Goal: Task Accomplishment & Management: Manage account settings

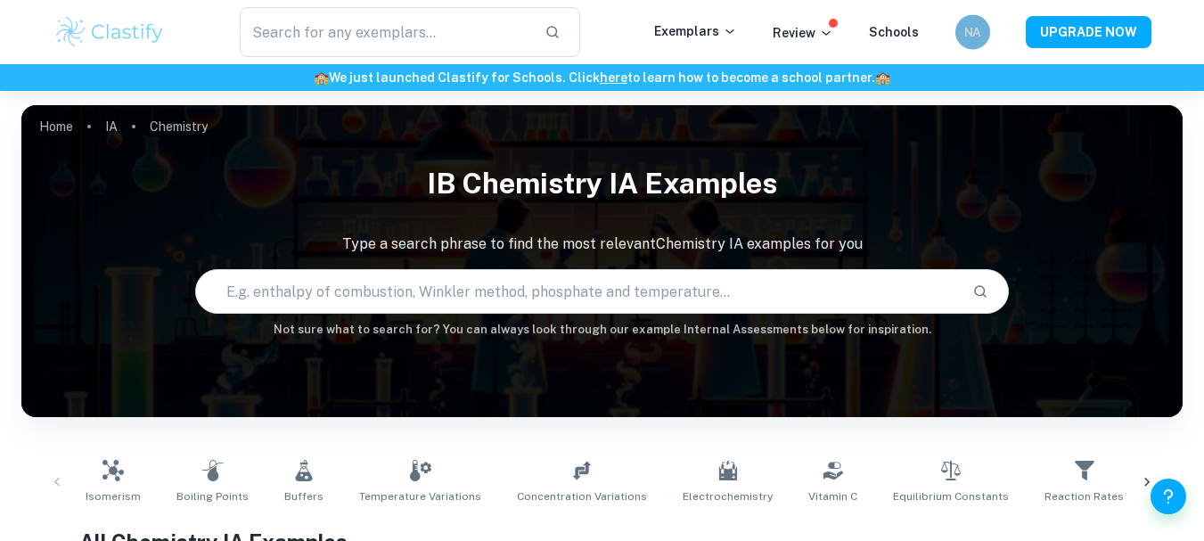
click at [968, 28] on h6 "NA" at bounding box center [973, 31] width 20 height 19
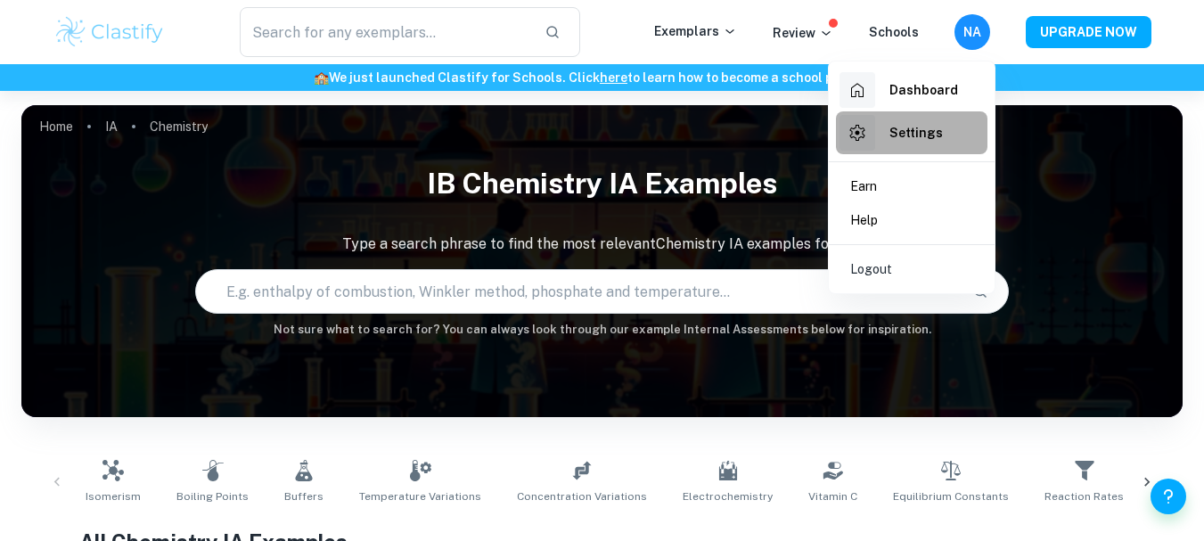
click at [913, 128] on h6 "Settings" at bounding box center [915, 133] width 53 height 20
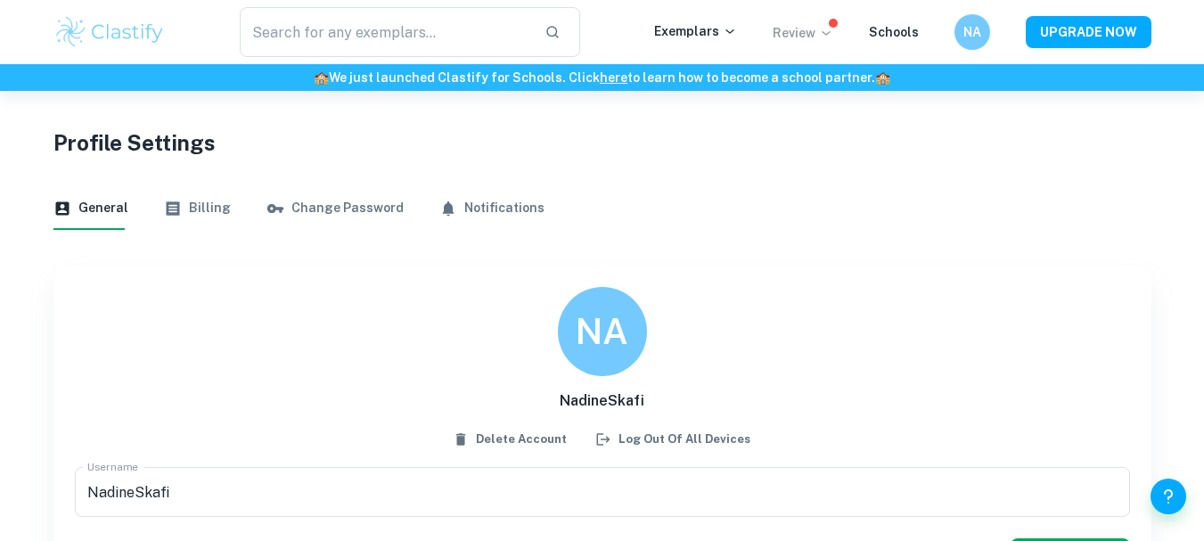
click at [815, 25] on p "Review" at bounding box center [803, 33] width 61 height 20
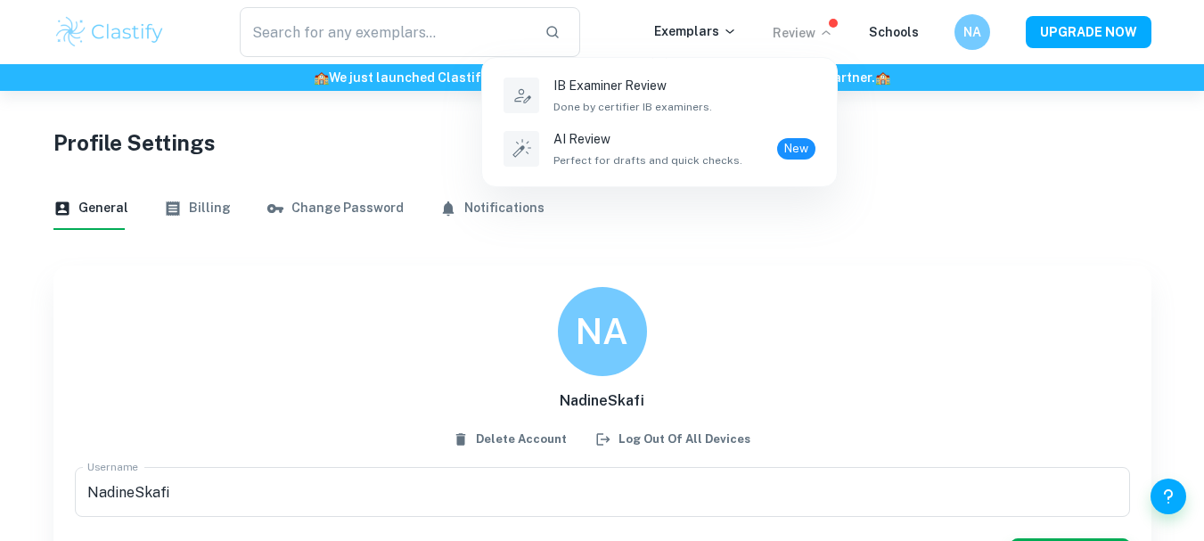
click at [758, 255] on div at bounding box center [602, 270] width 1204 height 541
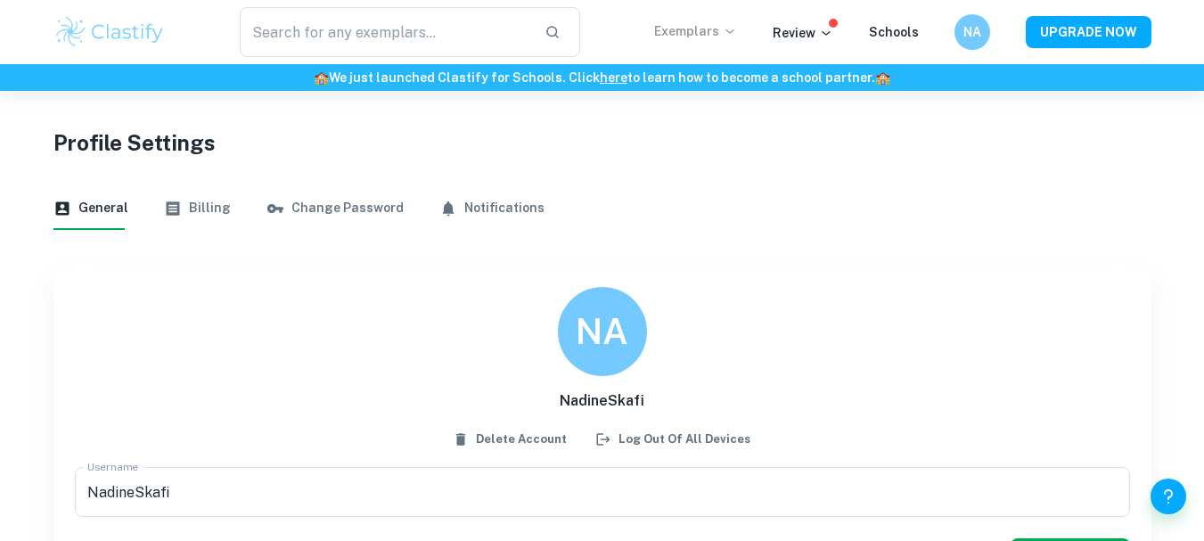
click at [729, 40] on p "Exemplars" at bounding box center [695, 31] width 83 height 20
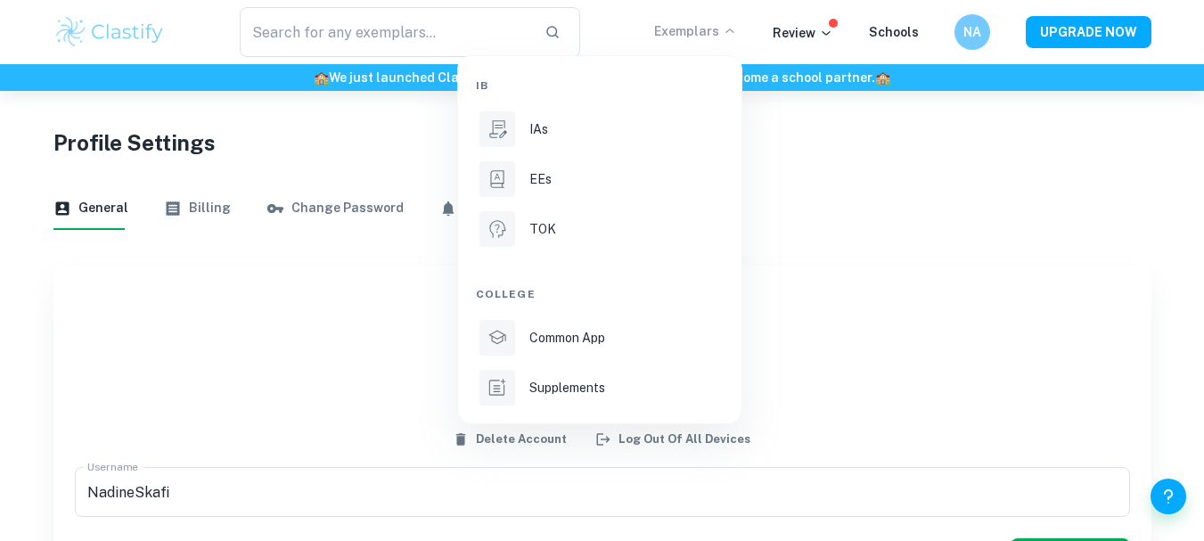
click at [796, 129] on div at bounding box center [602, 270] width 1204 height 541
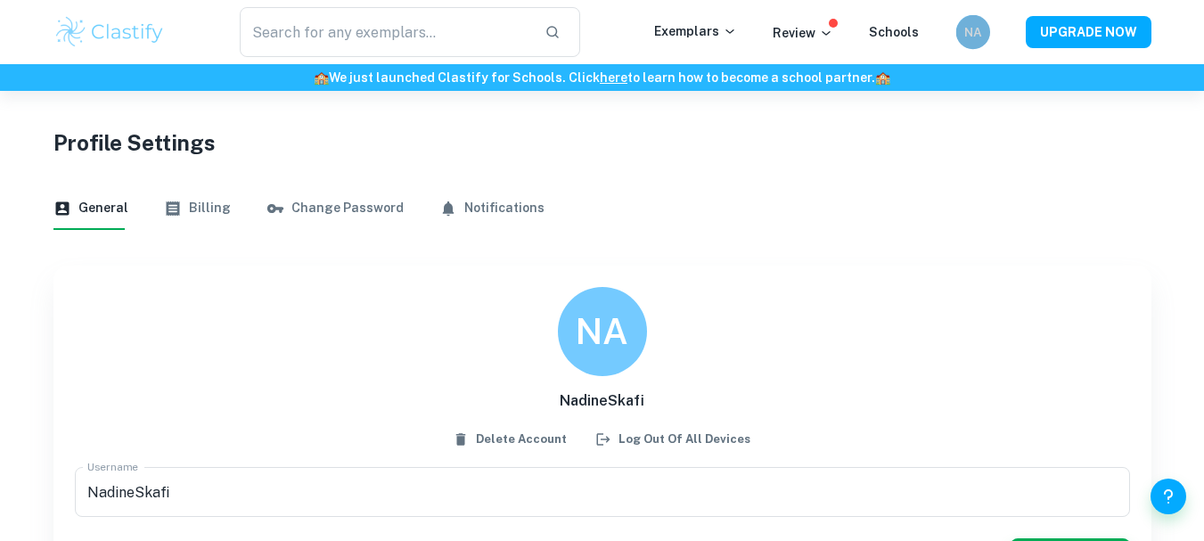
click at [963, 24] on div "NA" at bounding box center [972, 32] width 34 height 34
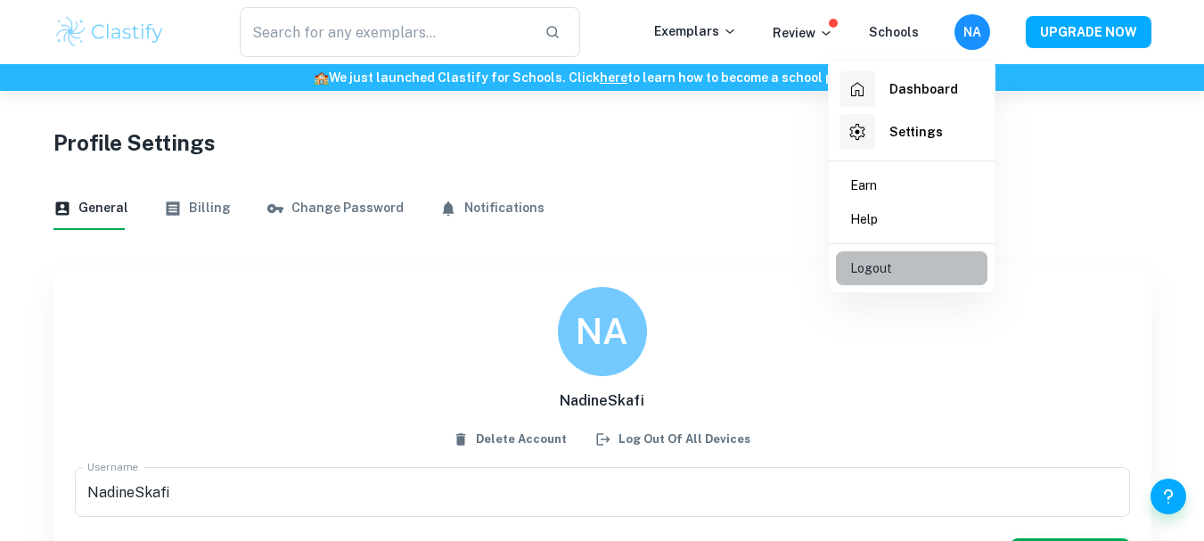
click at [882, 265] on p "Logout" at bounding box center [871, 268] width 42 height 20
